Goal: Task Accomplishment & Management: Manage account settings

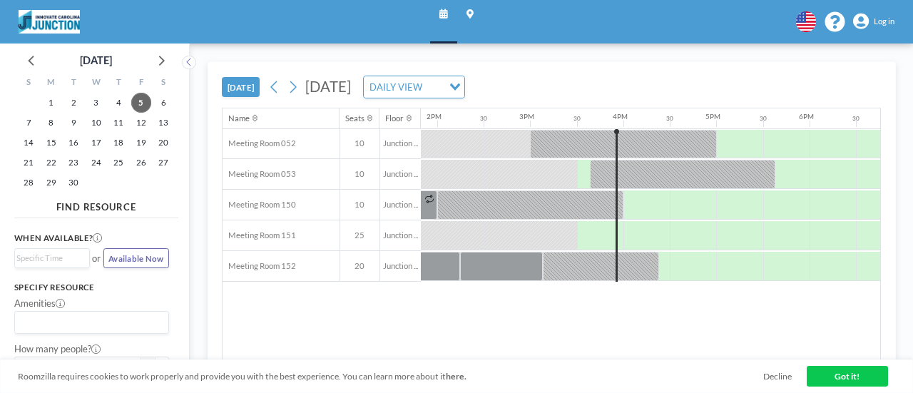
scroll to position [0, 1391]
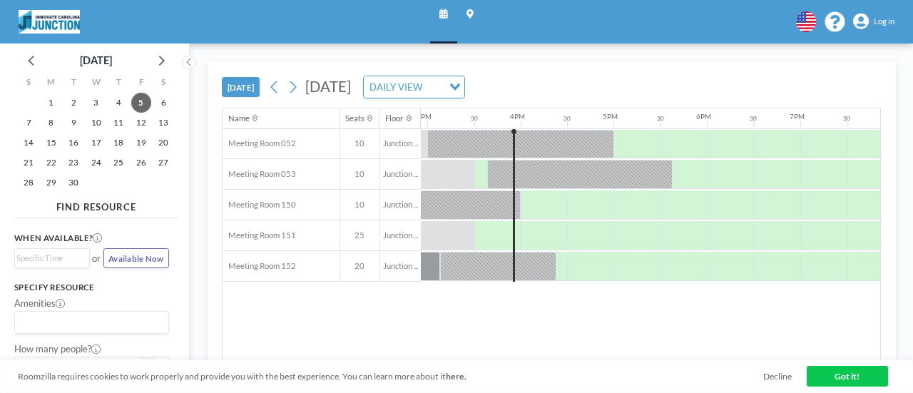
click at [886, 22] on span "Log in" at bounding box center [884, 21] width 21 height 10
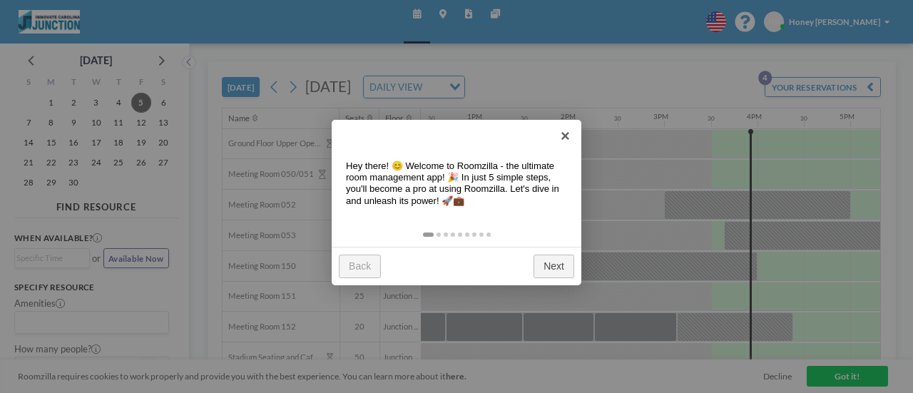
scroll to position [0, 1391]
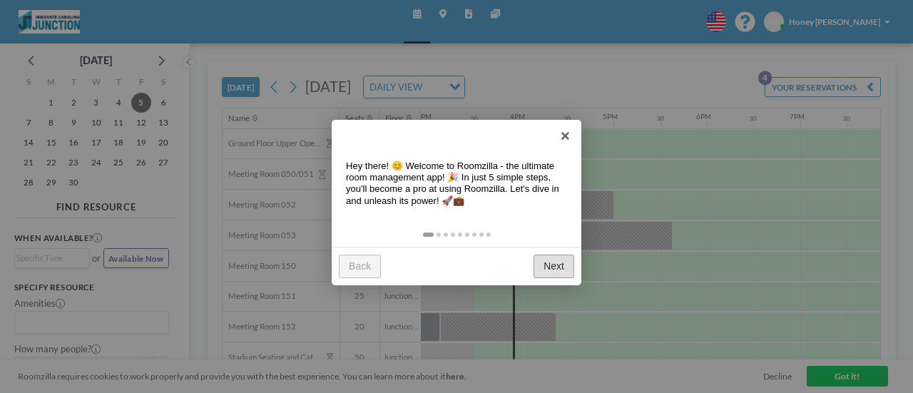
click at [553, 270] on link "Next" at bounding box center [553, 267] width 41 height 24
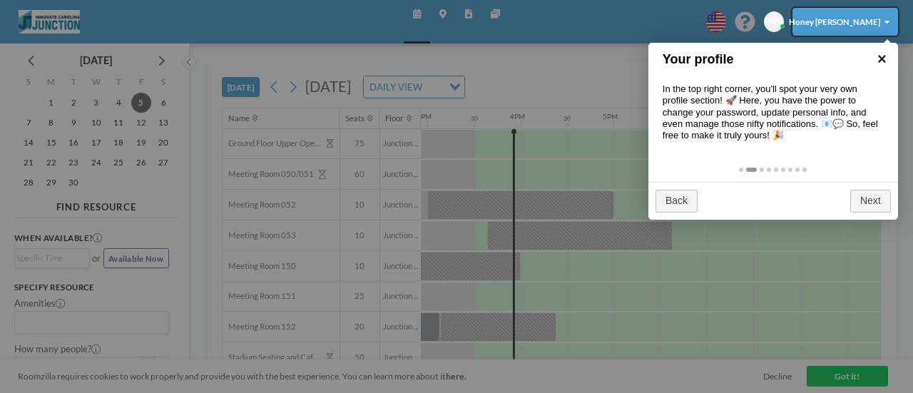
click at [886, 61] on link "×" at bounding box center [882, 59] width 32 height 32
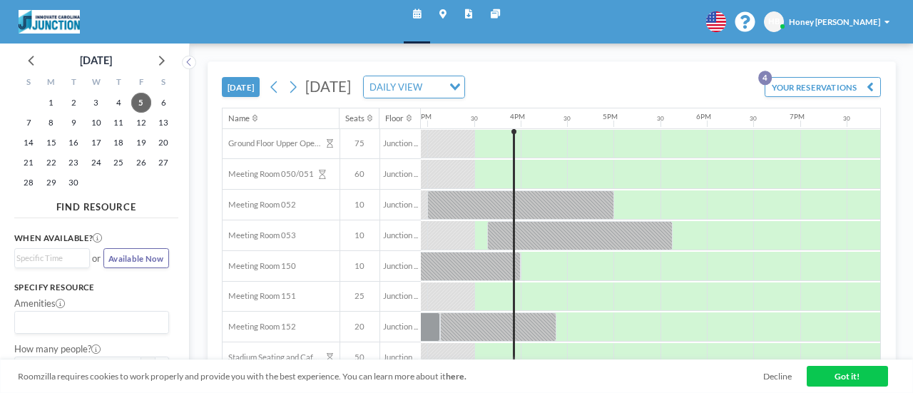
click at [851, 15] on div "HB Honey [PERSON_NAME]" at bounding box center [829, 21] width 131 height 21
click at [782, 82] on button "YOUR RESERVATIONS 4" at bounding box center [823, 87] width 116 height 20
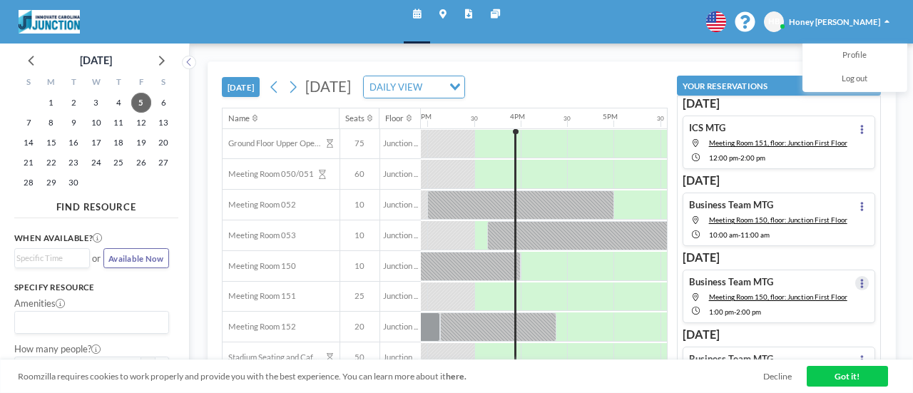
click at [860, 279] on icon at bounding box center [862, 283] width 4 height 9
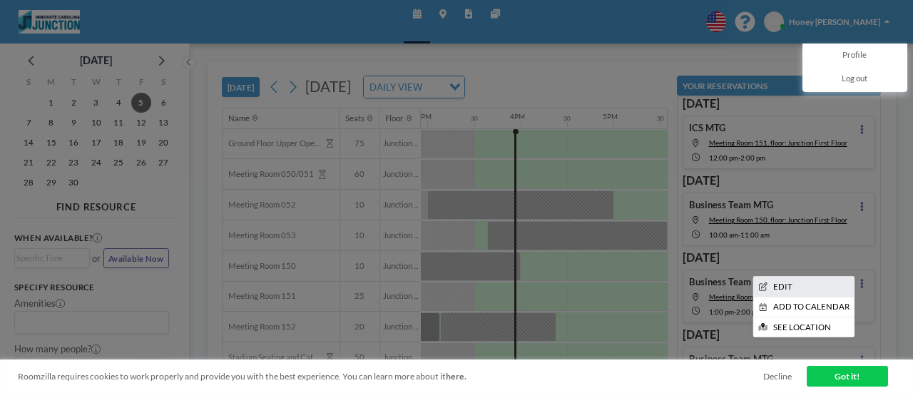
click at [786, 284] on li "EDIT" at bounding box center [803, 286] width 101 height 19
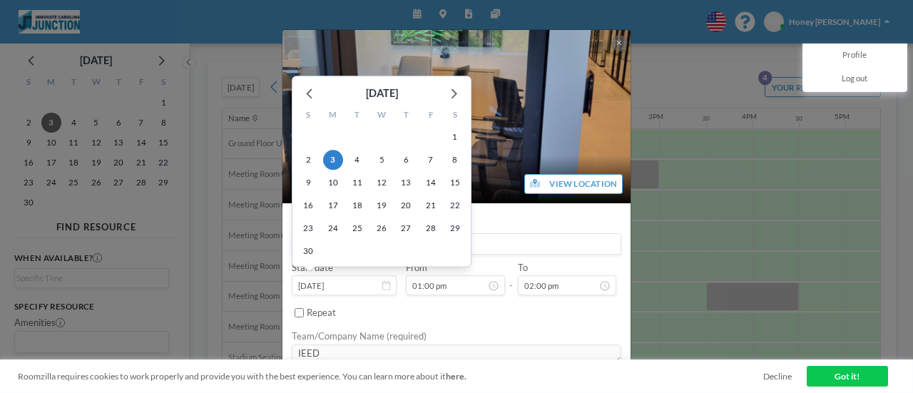
scroll to position [593, 0]
click at [360, 156] on span "4" at bounding box center [357, 160] width 20 height 20
type input "[DATE]"
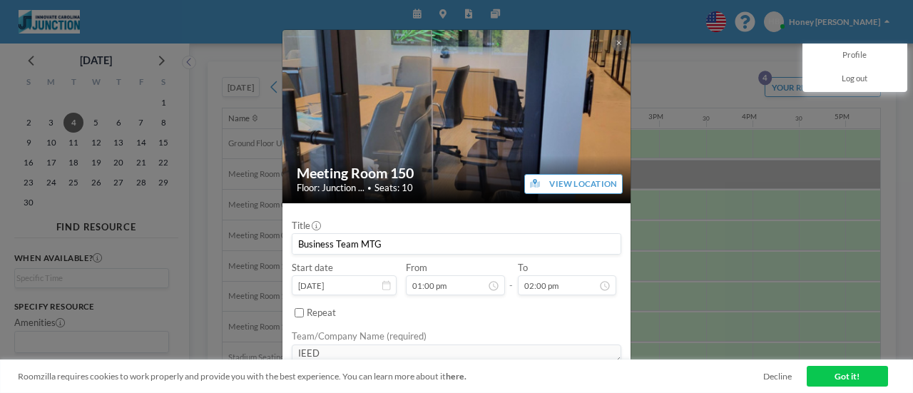
scroll to position [639, 0]
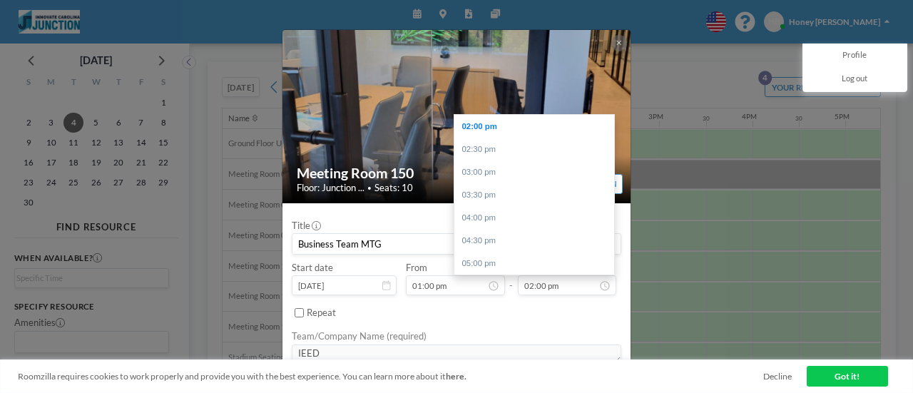
drag, startPoint x: 622, startPoint y: 315, endPoint x: 574, endPoint y: 66, distance: 253.4
click at [574, 66] on img at bounding box center [456, 116] width 349 height 175
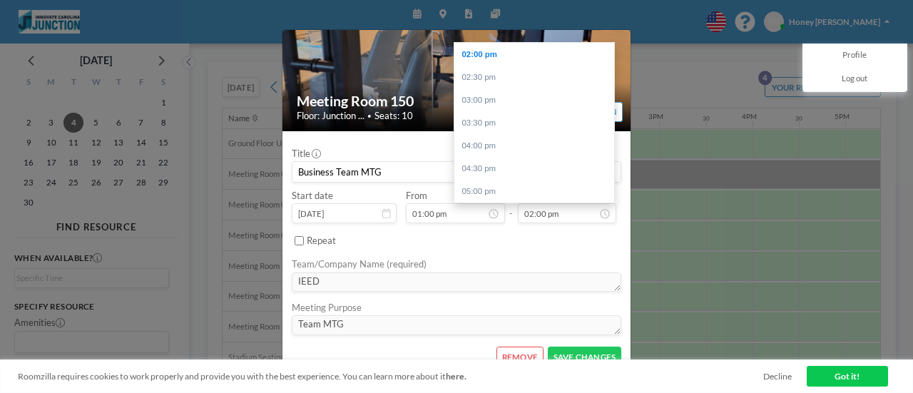
scroll to position [85, 0]
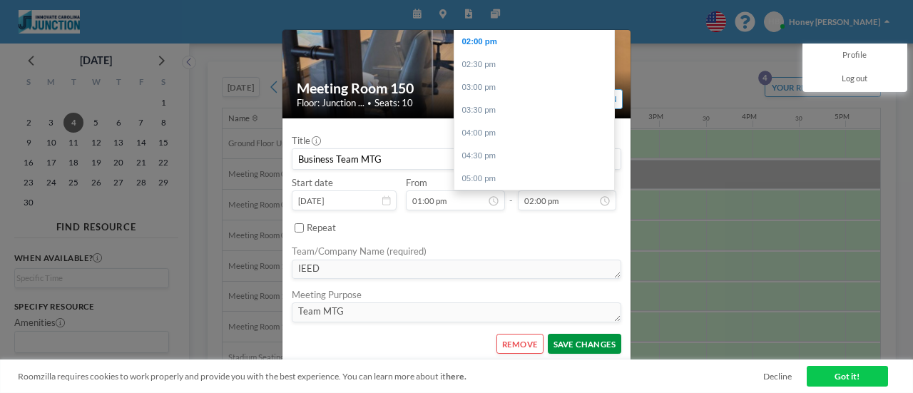
click at [597, 339] on button "SAVE CHANGES" at bounding box center [584, 344] width 73 height 20
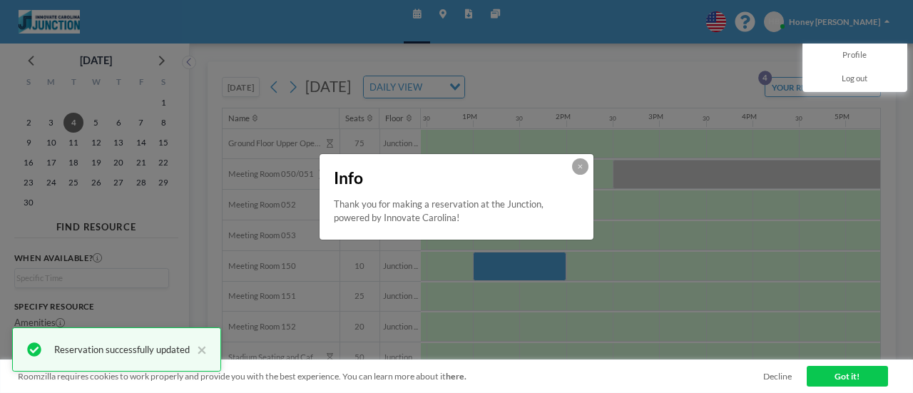
click at [864, 379] on link "Got it!" at bounding box center [847, 376] width 81 height 20
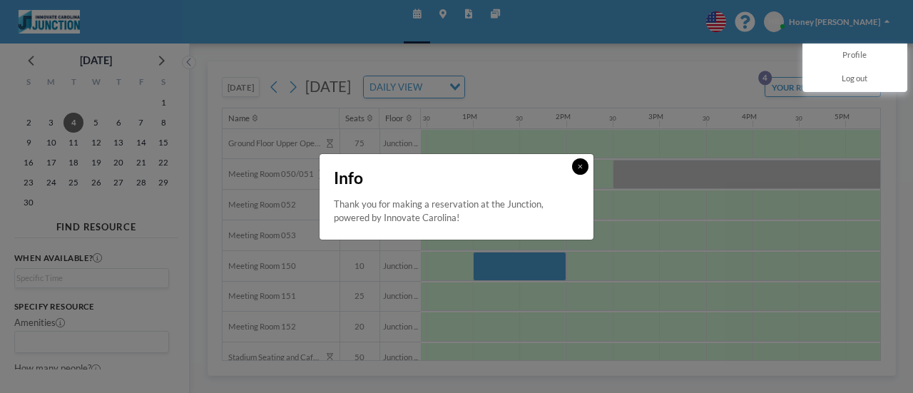
click at [586, 169] on button at bounding box center [580, 166] width 16 height 16
